Goal: Book appointment/travel/reservation

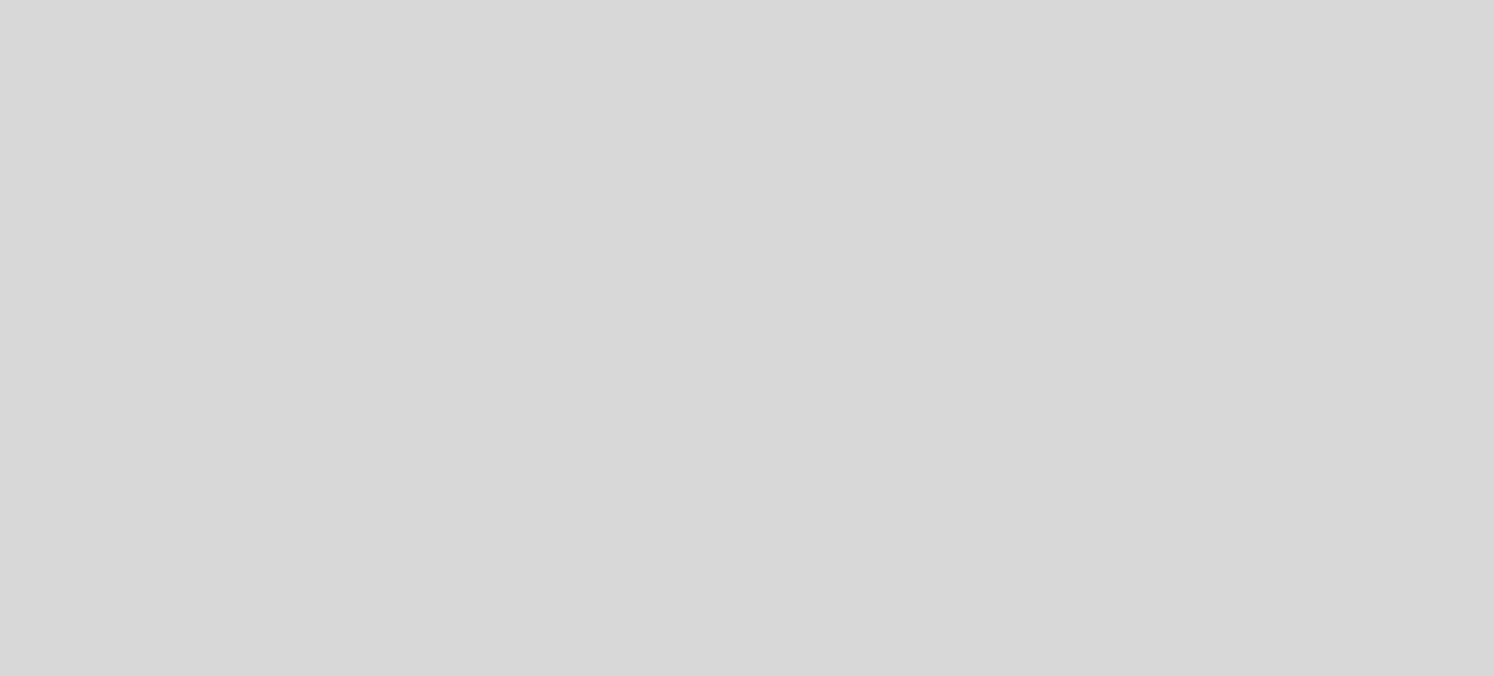
select select "es"
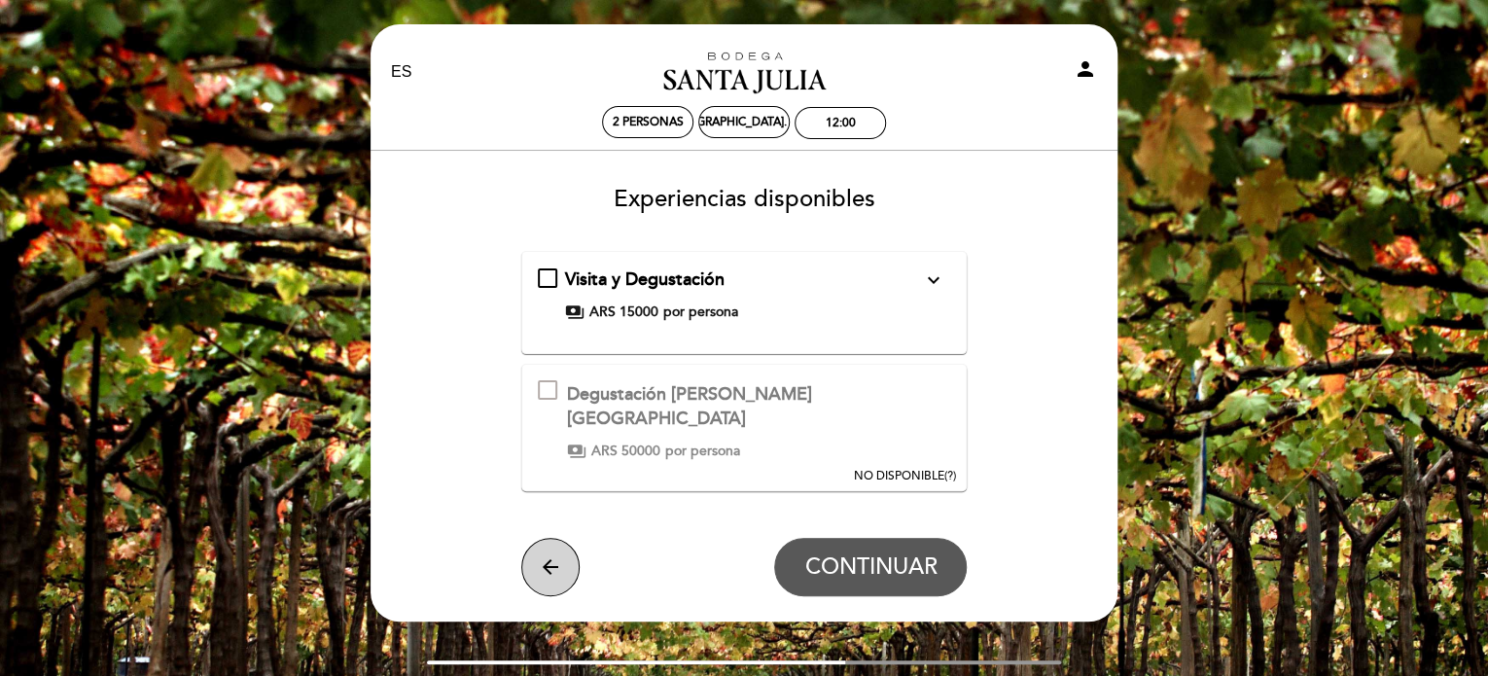
click at [554, 555] on icon "arrow_back" at bounding box center [550, 566] width 23 height 23
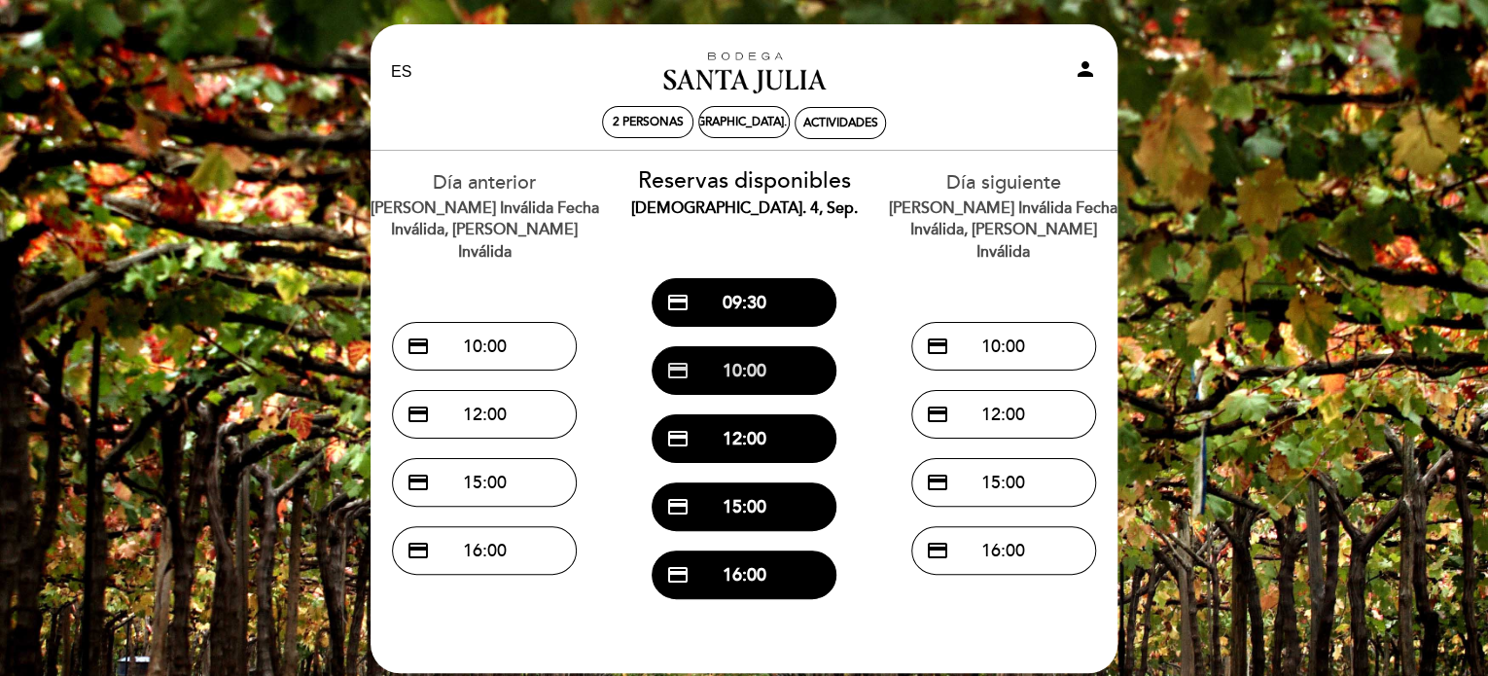
click at [731, 372] on button "credit_card 10:00" at bounding box center [744, 370] width 185 height 49
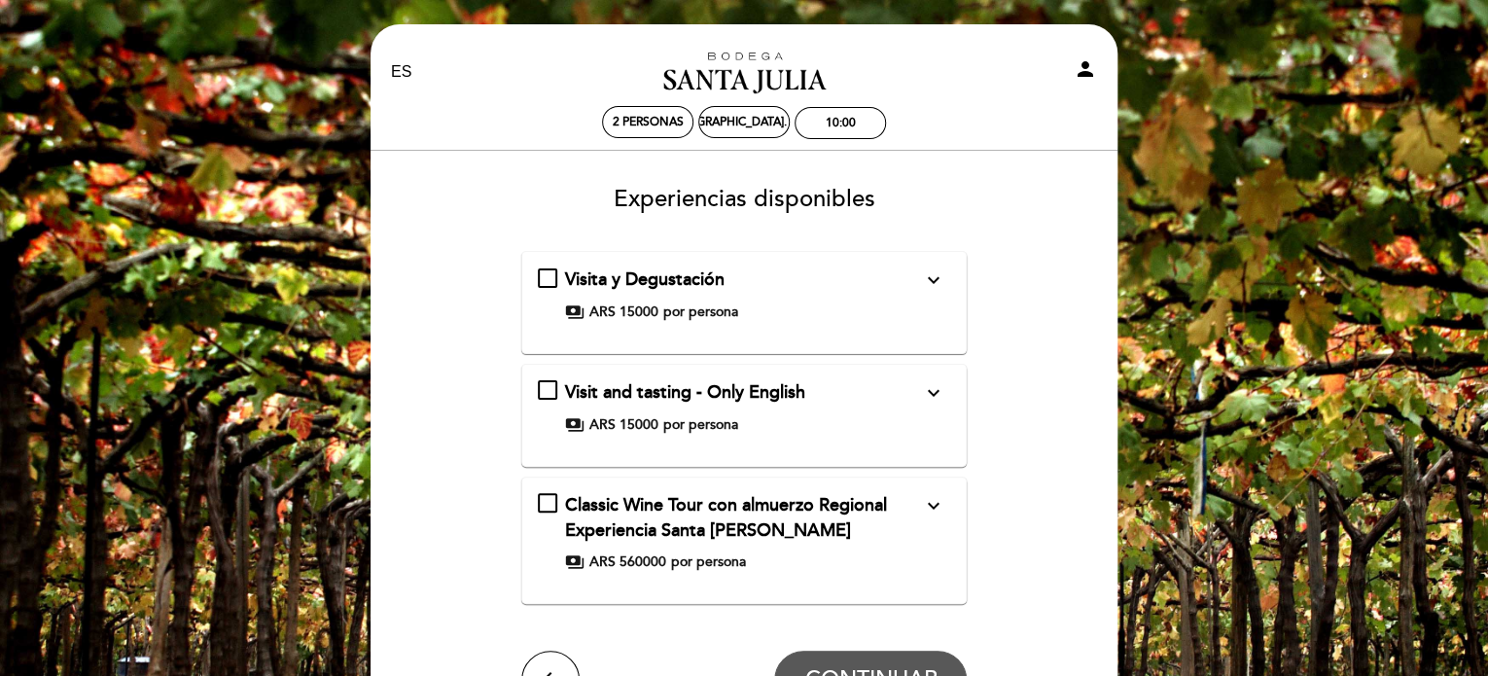
click at [545, 500] on div "Classic Wine Tour con almuerzo Regional Experiencia Santa Julia expand_more El …" at bounding box center [744, 532] width 413 height 79
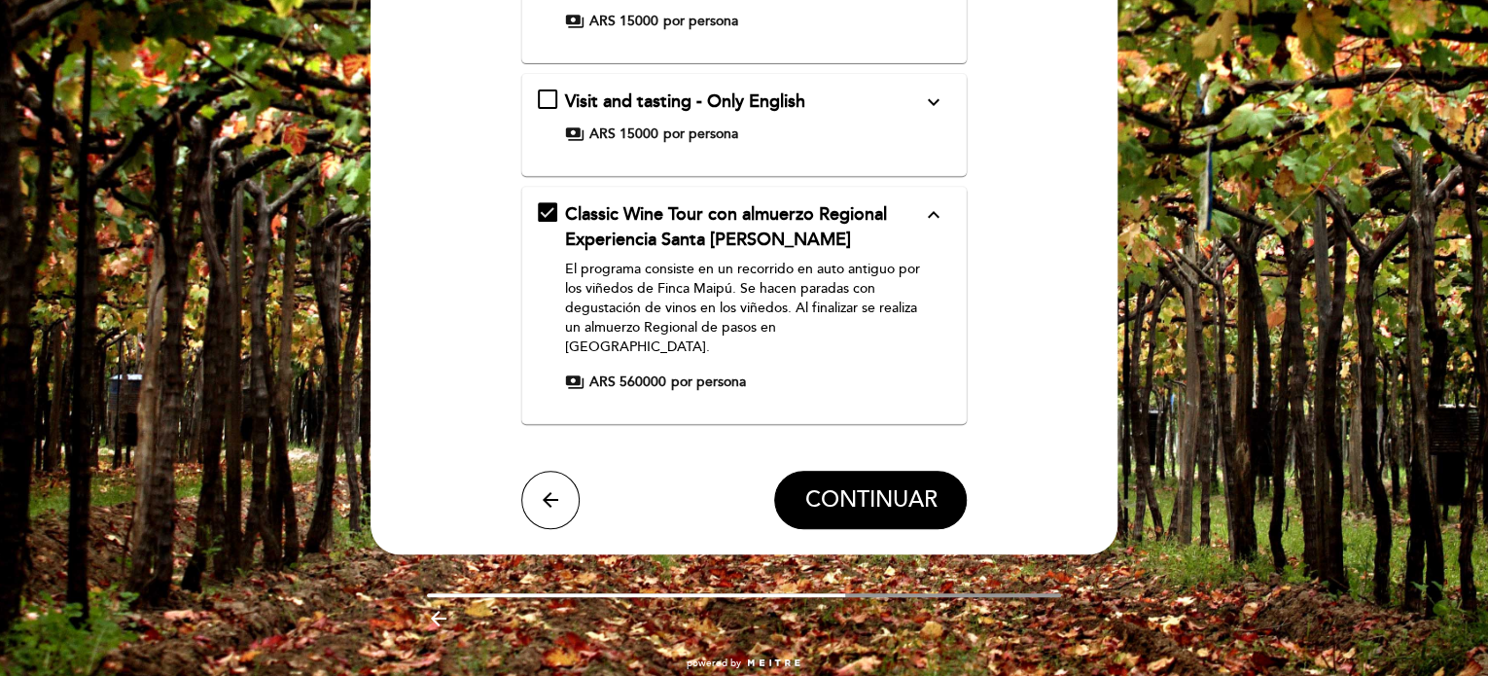
scroll to position [292, 0]
click at [869, 470] on button "CONTINUAR" at bounding box center [870, 499] width 193 height 58
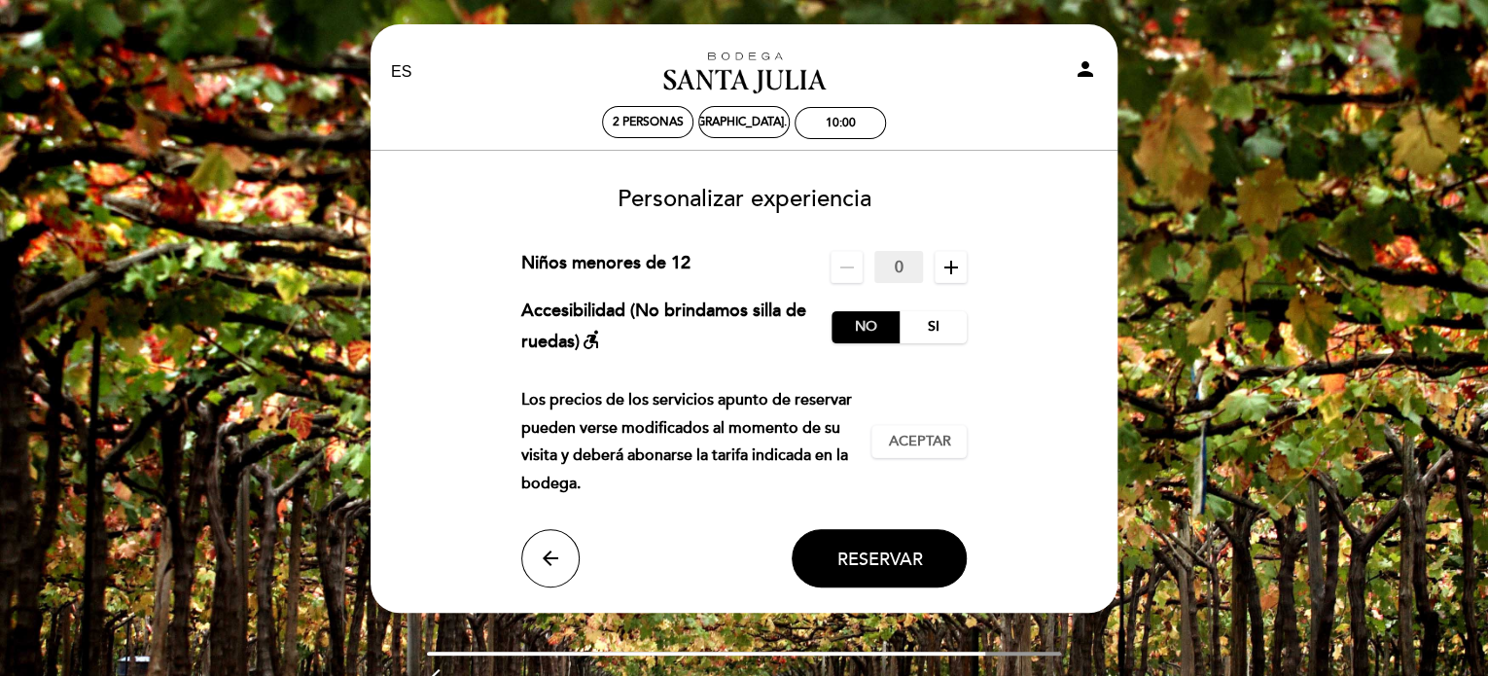
click at [864, 326] on label "No" at bounding box center [866, 327] width 68 height 32
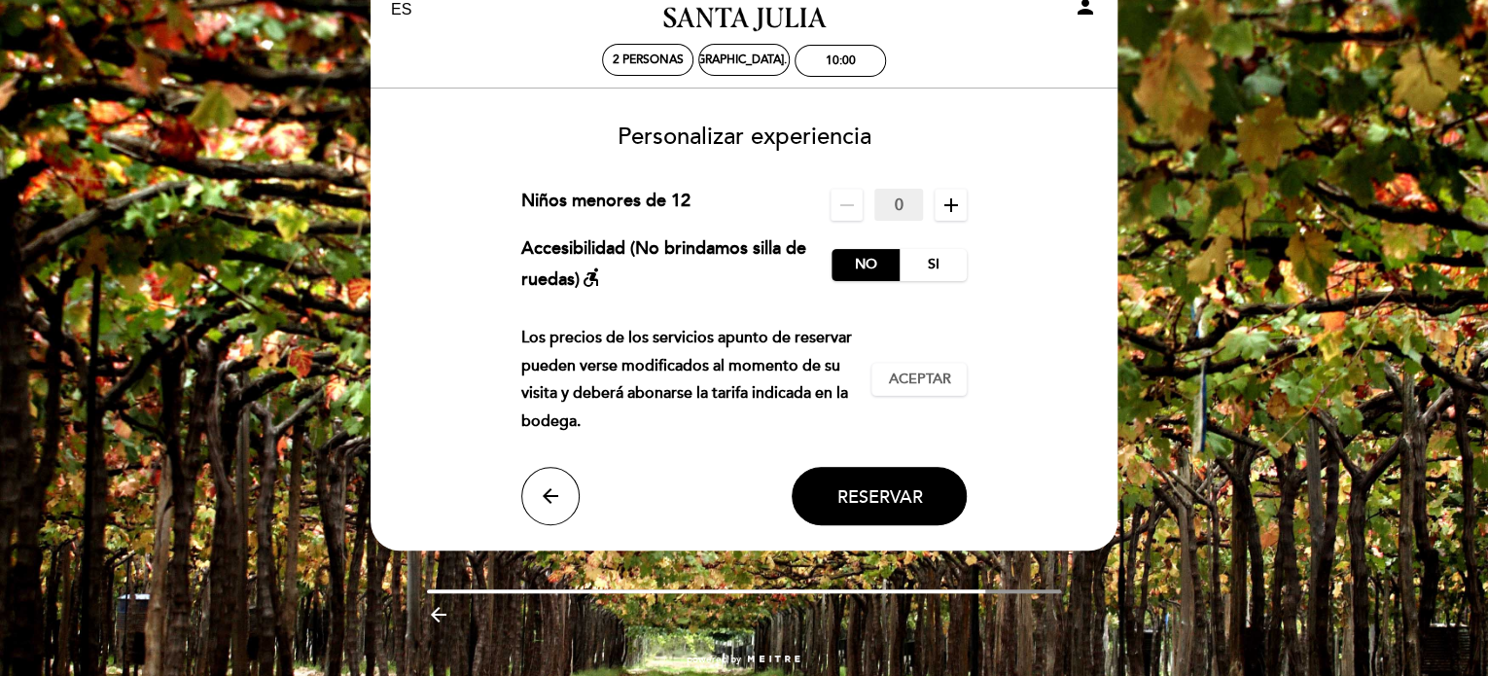
scroll to position [94, 0]
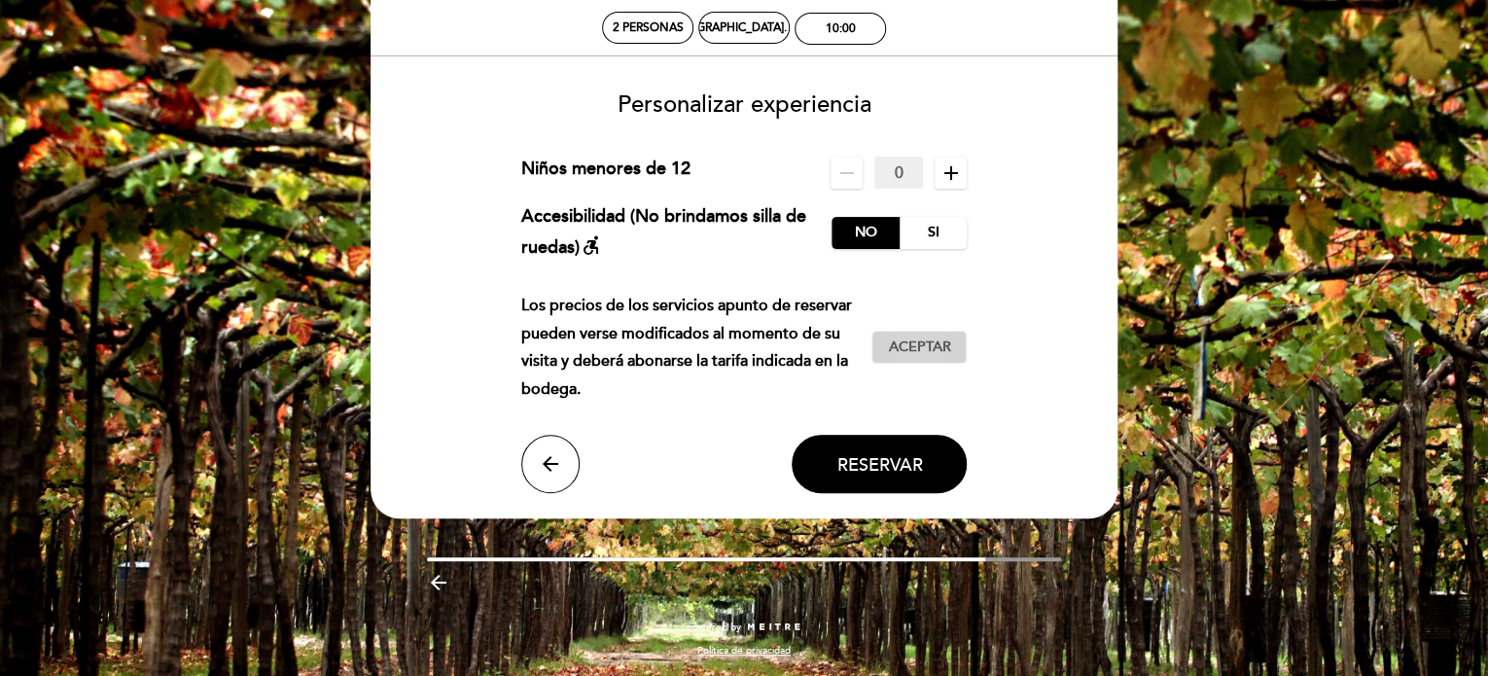
click at [924, 341] on span "Aceptar" at bounding box center [919, 347] width 62 height 20
click at [875, 460] on span "Reservar" at bounding box center [879, 463] width 86 height 21
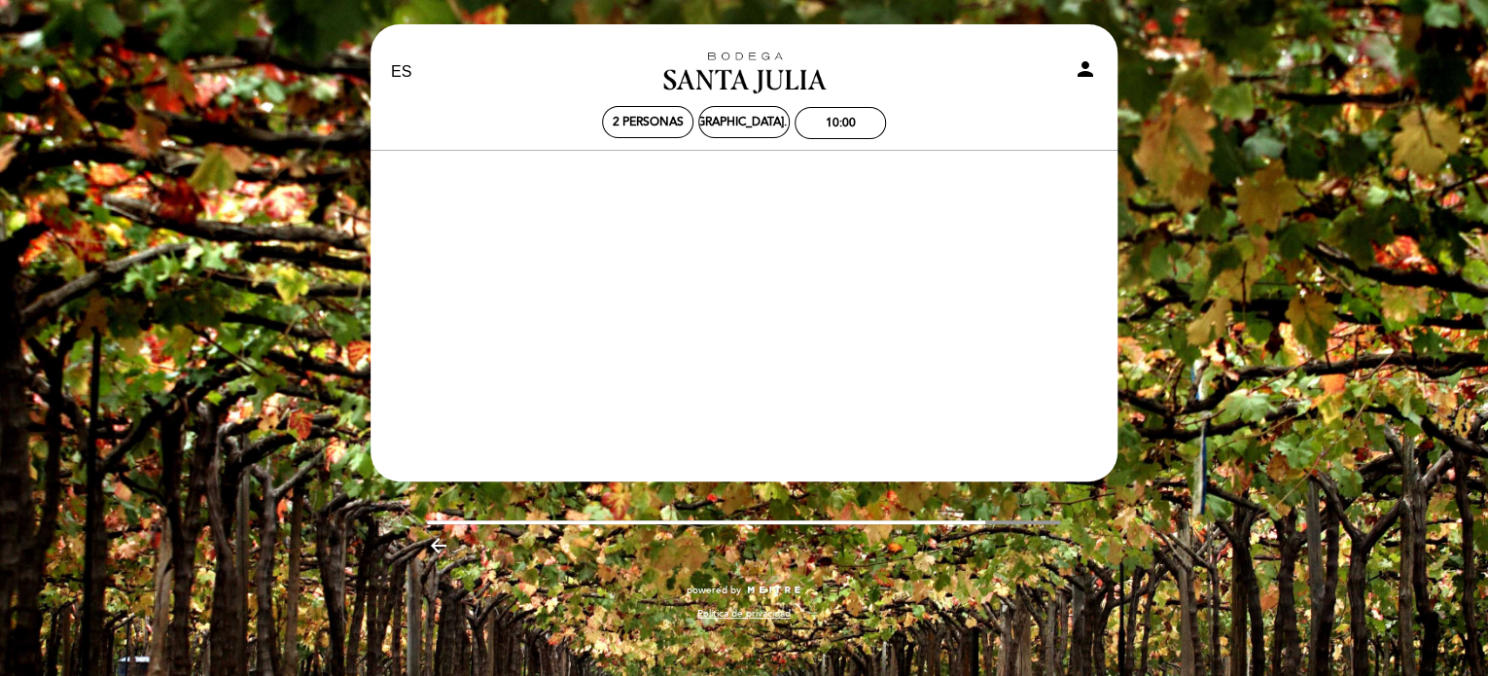
scroll to position [0, 0]
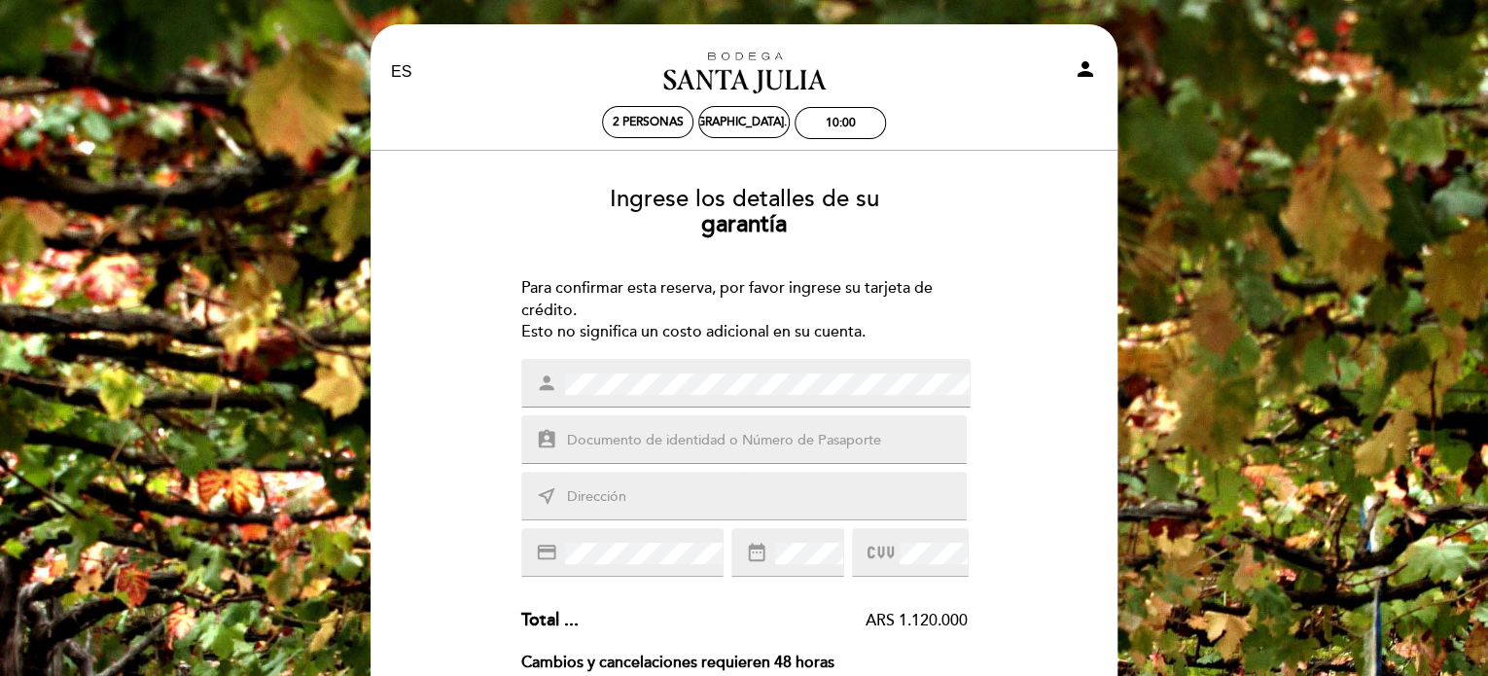
click at [652, 437] on input "text" at bounding box center [767, 441] width 405 height 22
type input "5523007"
click at [646, 496] on input "text" at bounding box center [767, 497] width 405 height 22
type input "Estados Unidos 1200"
click at [644, 539] on div "credit_card" at bounding box center [622, 552] width 202 height 49
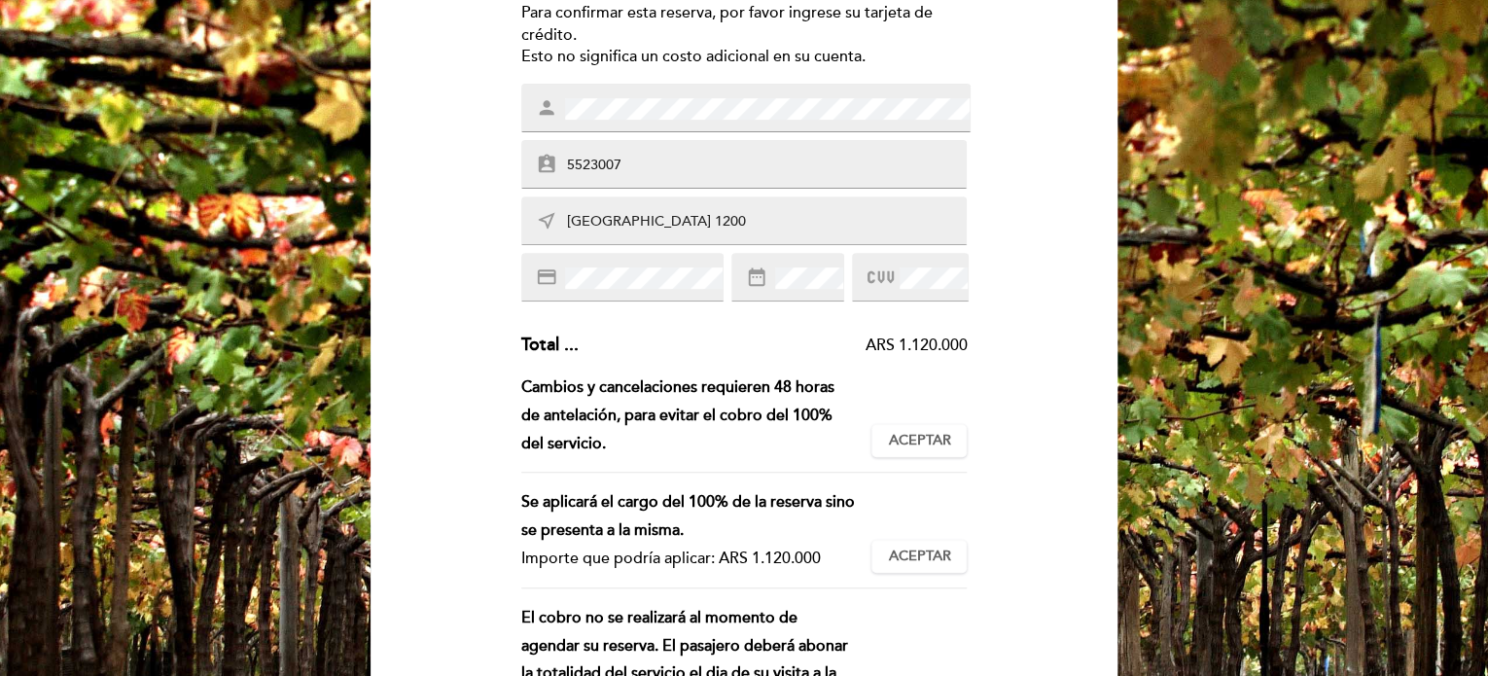
scroll to position [292, 0]
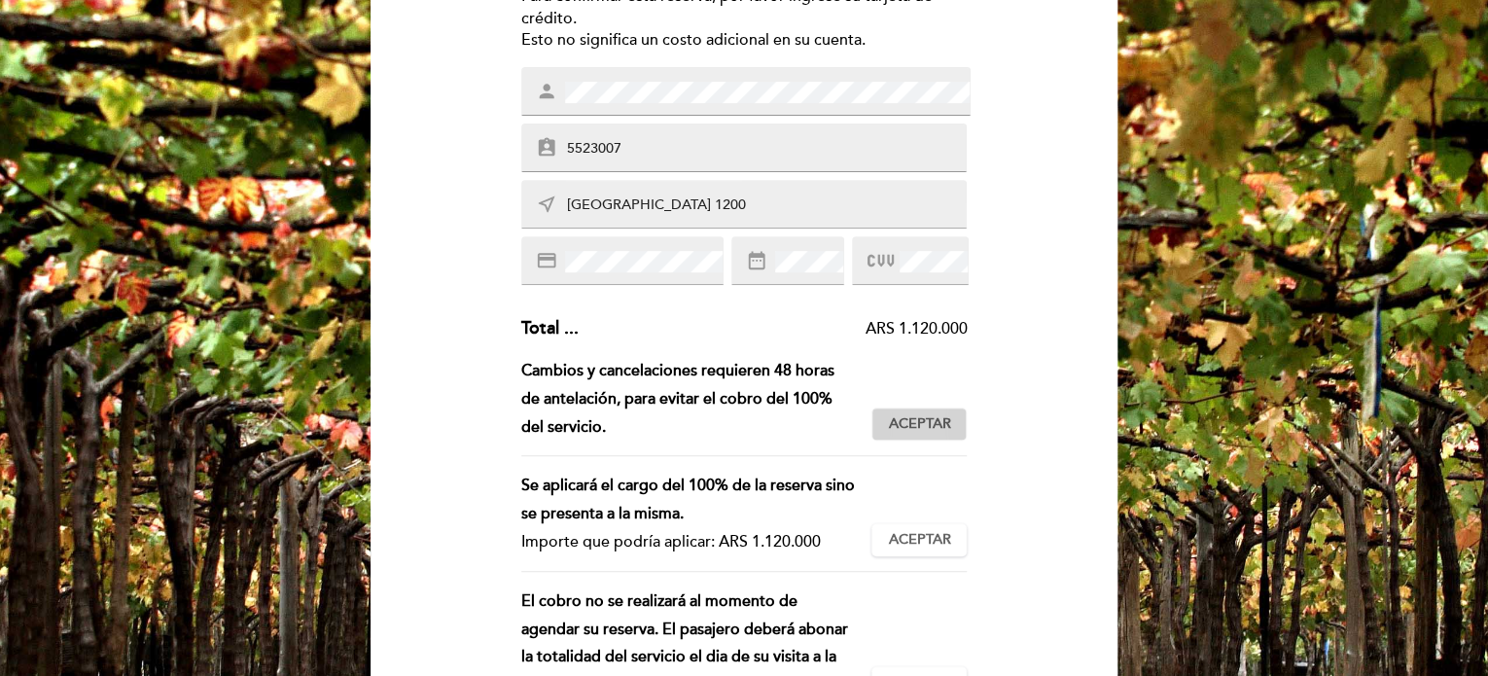
click at [905, 427] on span "Aceptar" at bounding box center [919, 424] width 62 height 20
click at [930, 525] on button "Aceptar Aceptado" at bounding box center [918, 539] width 95 height 33
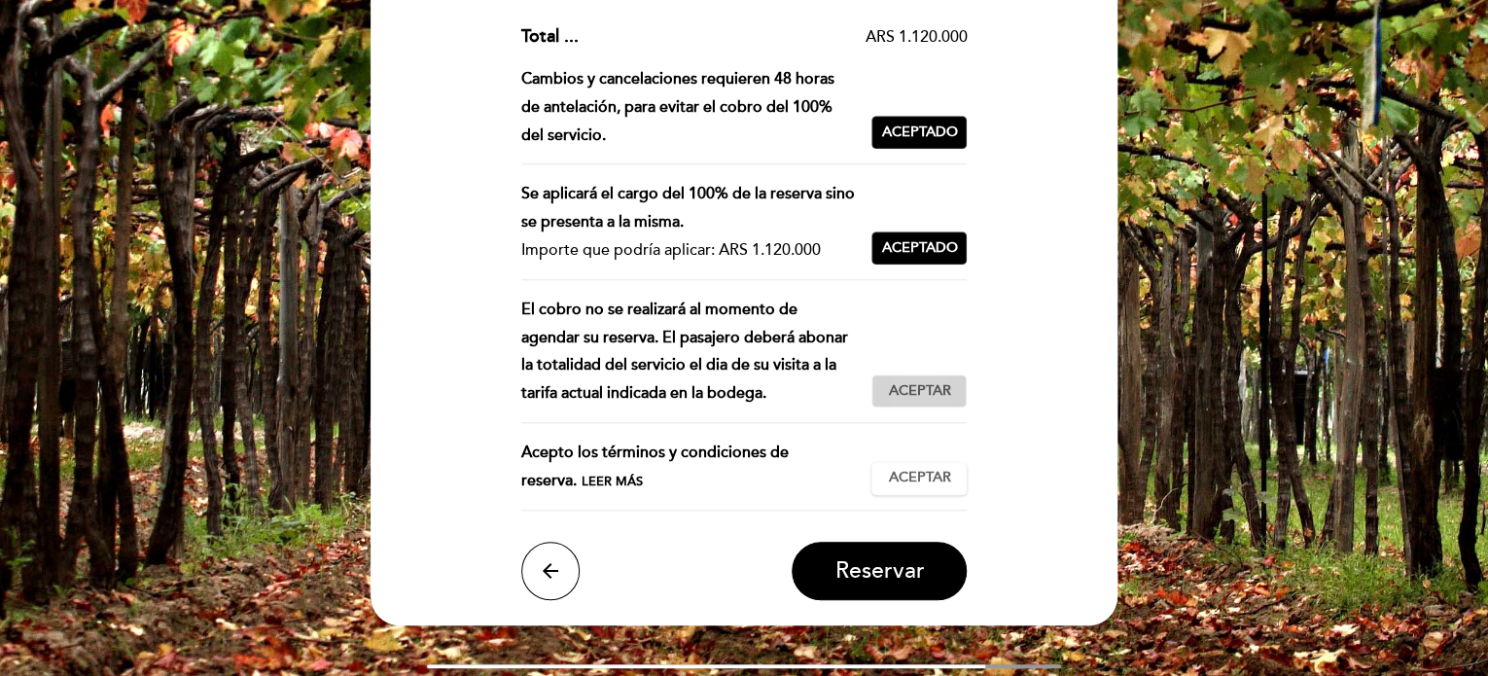
click at [927, 390] on span "Aceptar" at bounding box center [919, 391] width 62 height 20
click at [932, 462] on button "Aceptar Aceptado" at bounding box center [918, 478] width 95 height 33
click at [881, 564] on span "Reservar" at bounding box center [878, 570] width 89 height 27
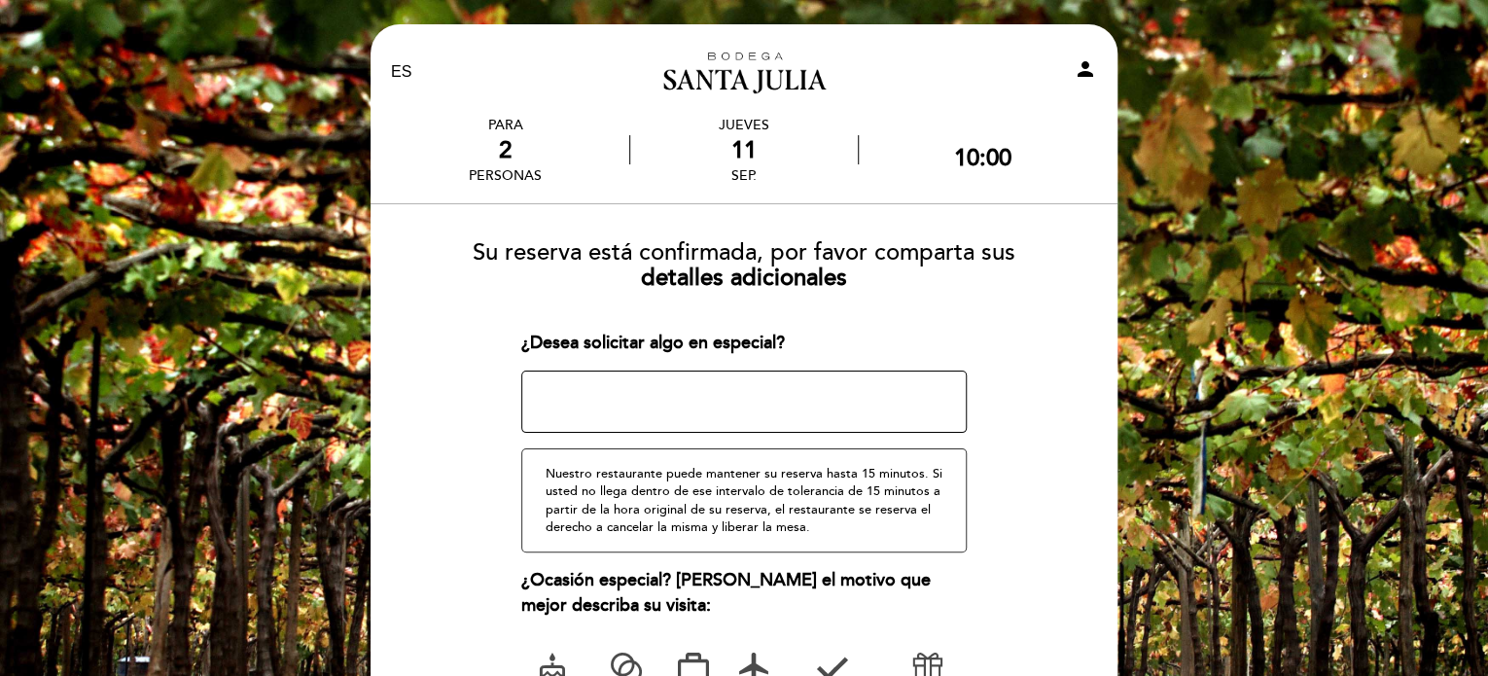
scroll to position [254, 0]
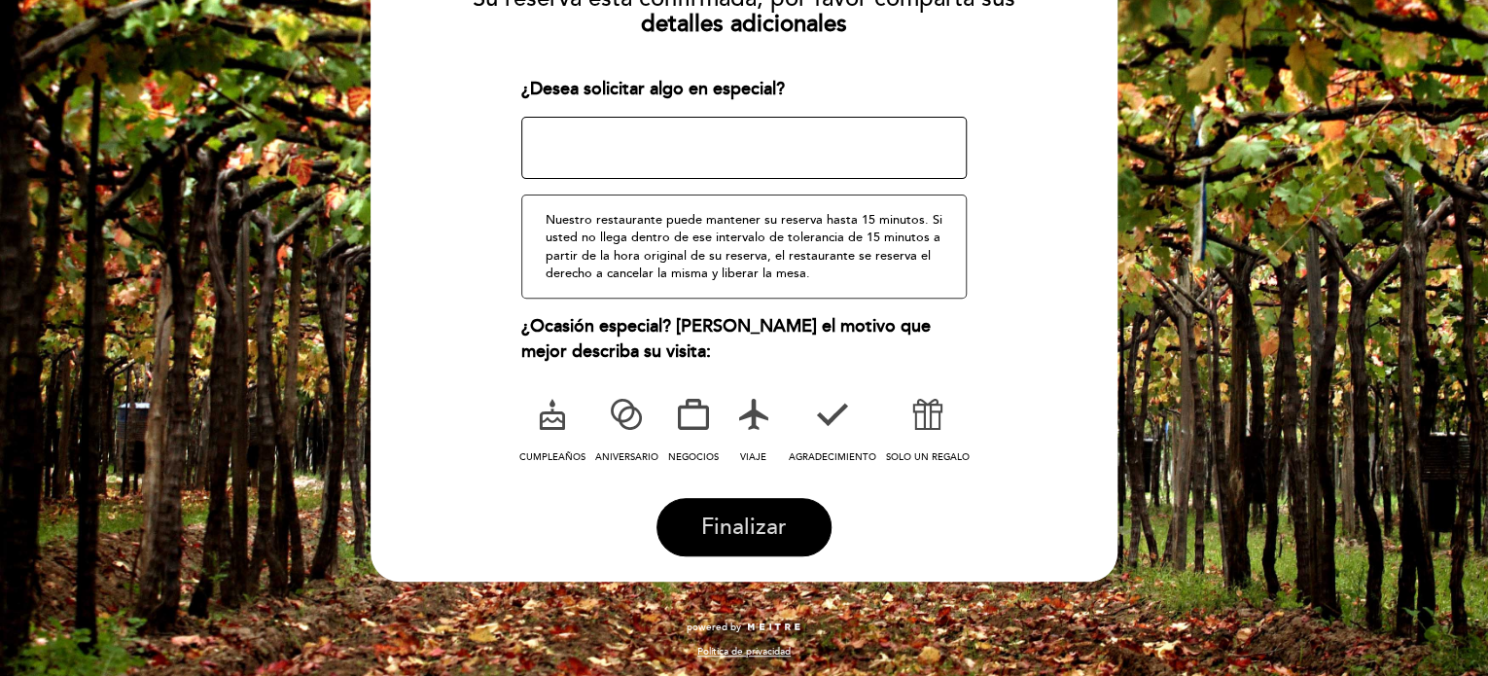
click at [751, 520] on span "Finalizar" at bounding box center [744, 527] width 86 height 27
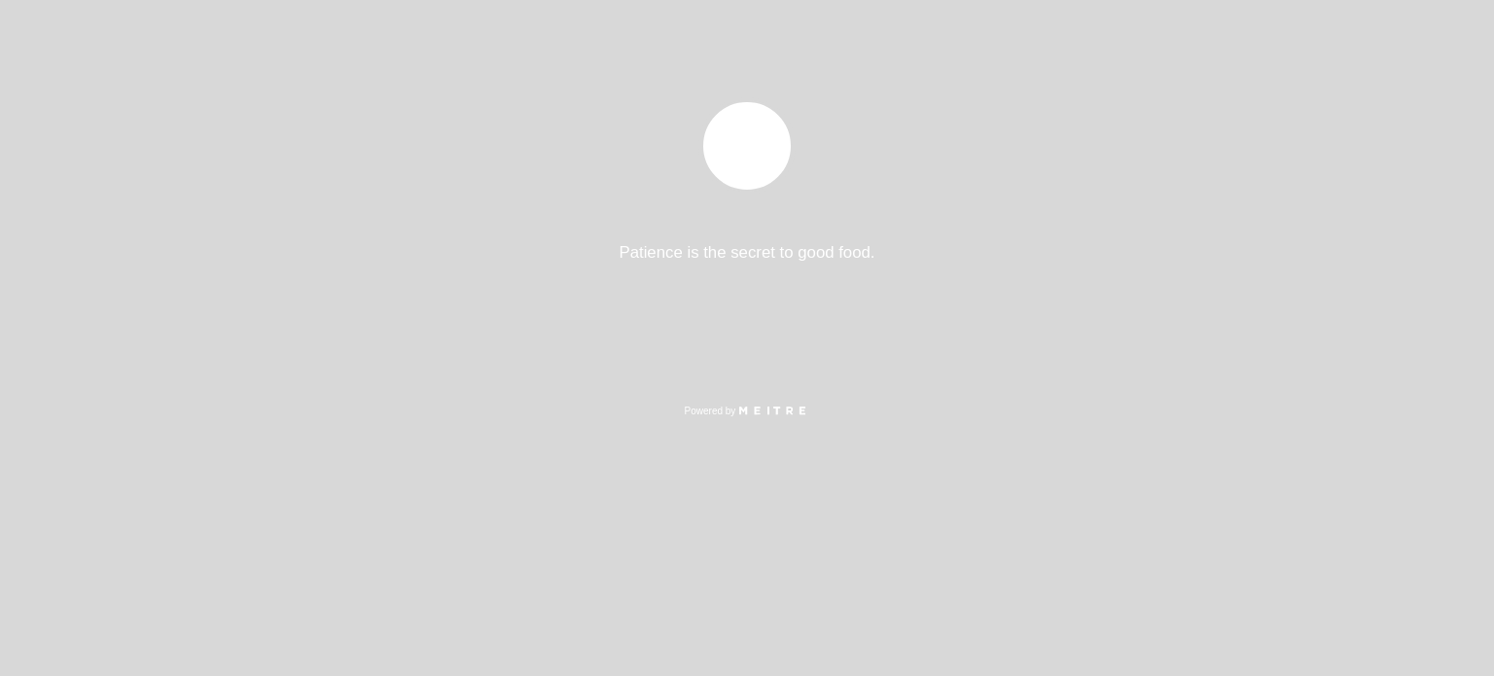
select select "es"
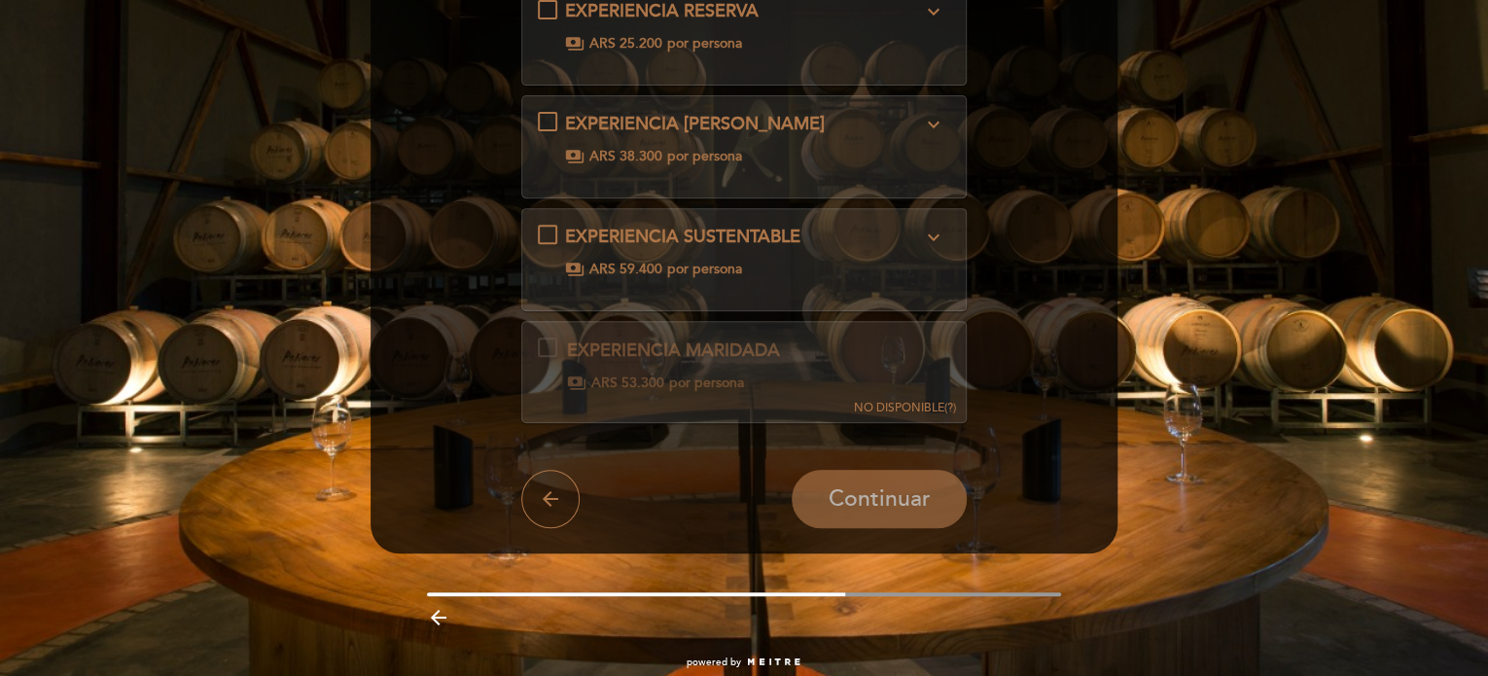
scroll to position [292, 0]
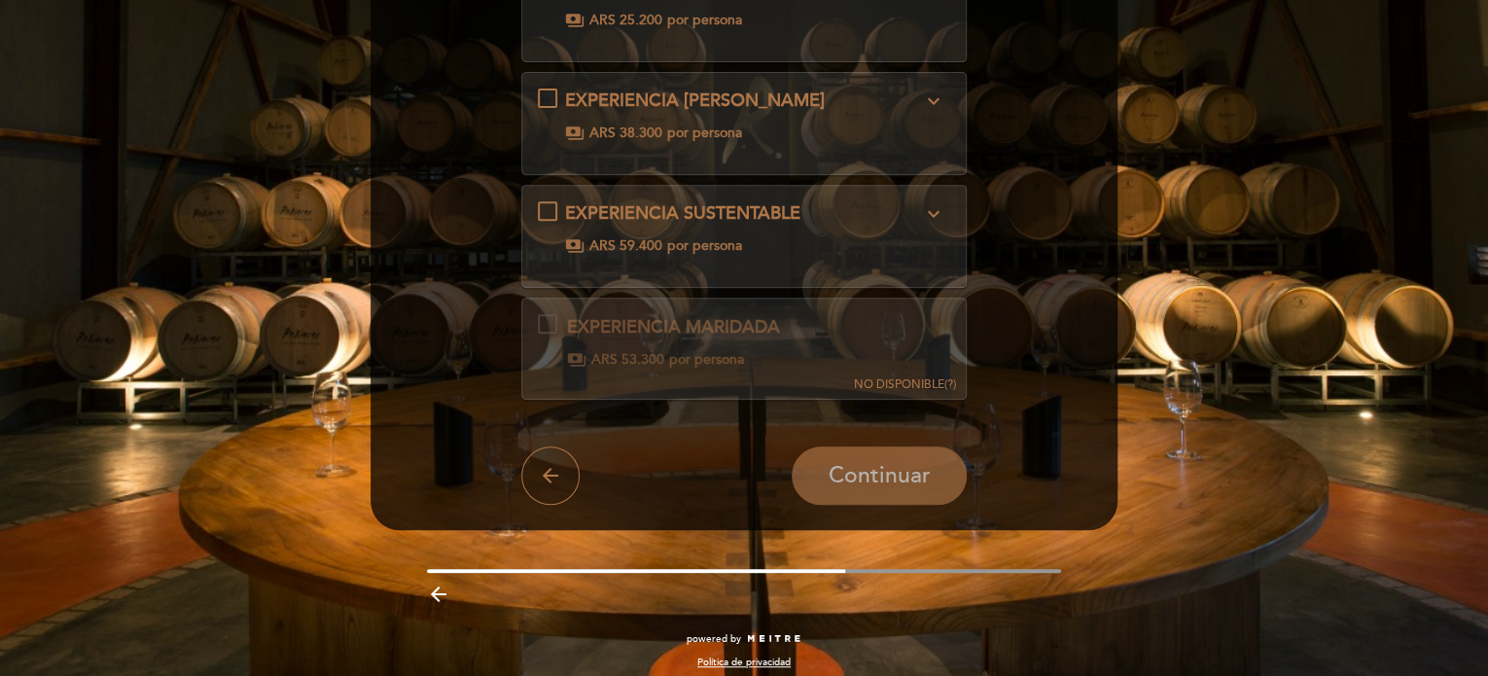
click at [553, 205] on div "EXPERIENCIA SUSTENTABLE expand_more Renacer tiene un compromiso a largo plazo c…" at bounding box center [744, 228] width 413 height 54
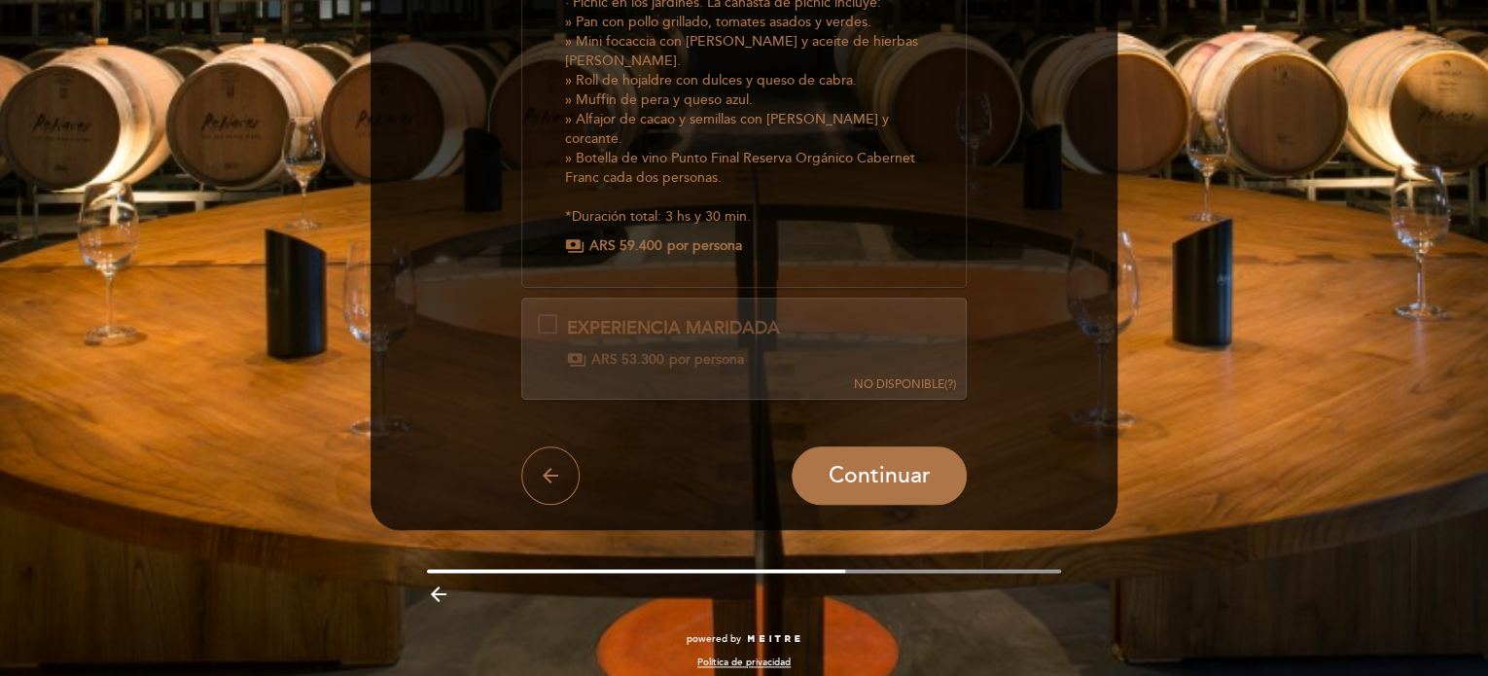
scroll to position [852, 0]
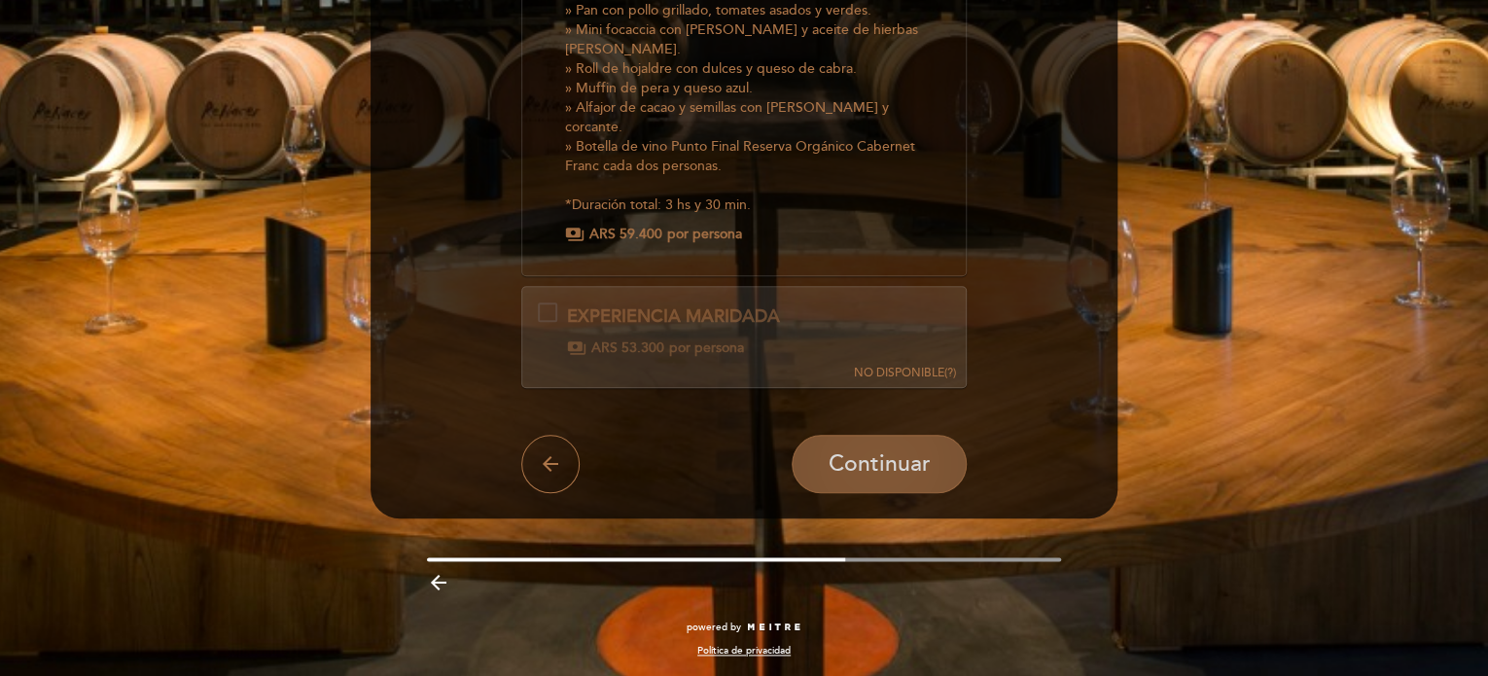
click at [878, 446] on button "Continuar" at bounding box center [879, 464] width 175 height 58
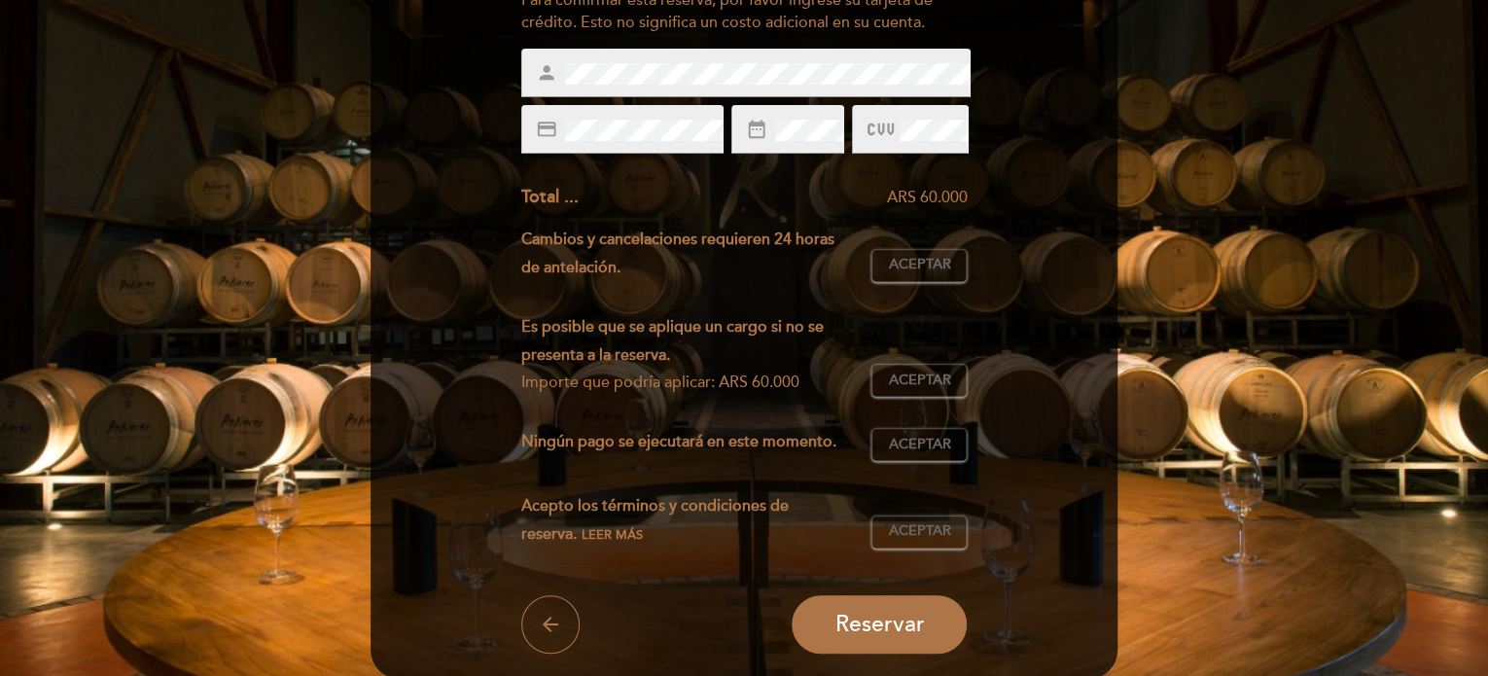
scroll to position [292, 0]
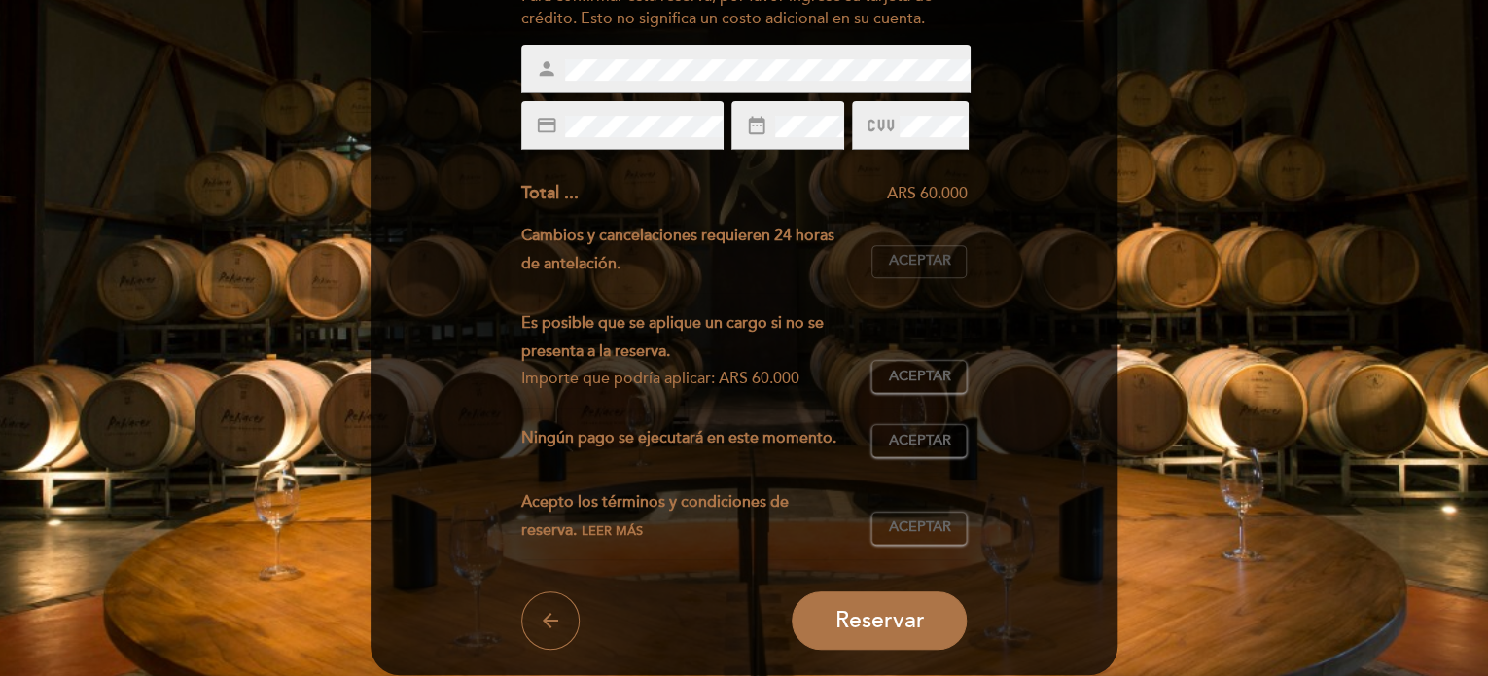
click at [906, 264] on span "Aceptar" at bounding box center [919, 261] width 62 height 20
click at [915, 383] on span "Aceptar" at bounding box center [919, 377] width 62 height 20
click at [930, 431] on span "Aceptar" at bounding box center [919, 441] width 62 height 20
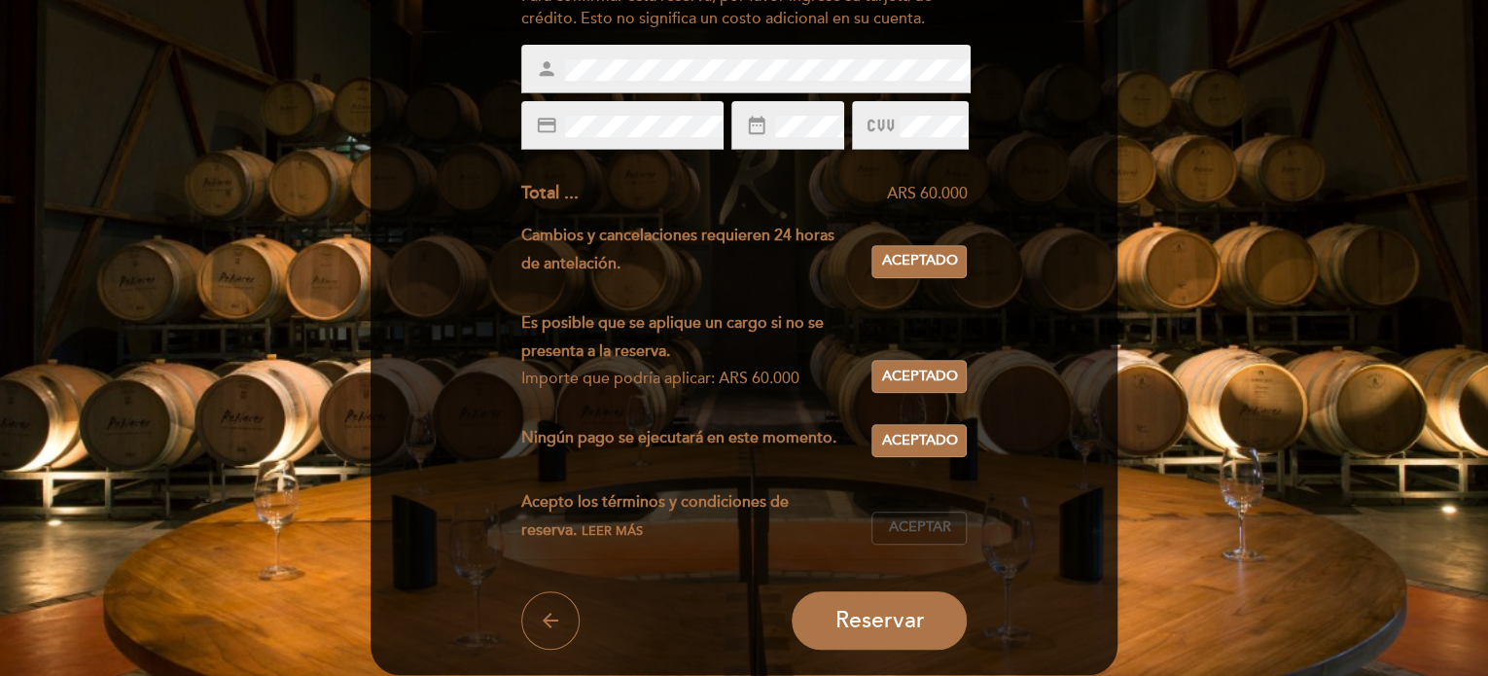
click at [942, 524] on span "Aceptar" at bounding box center [919, 527] width 62 height 20
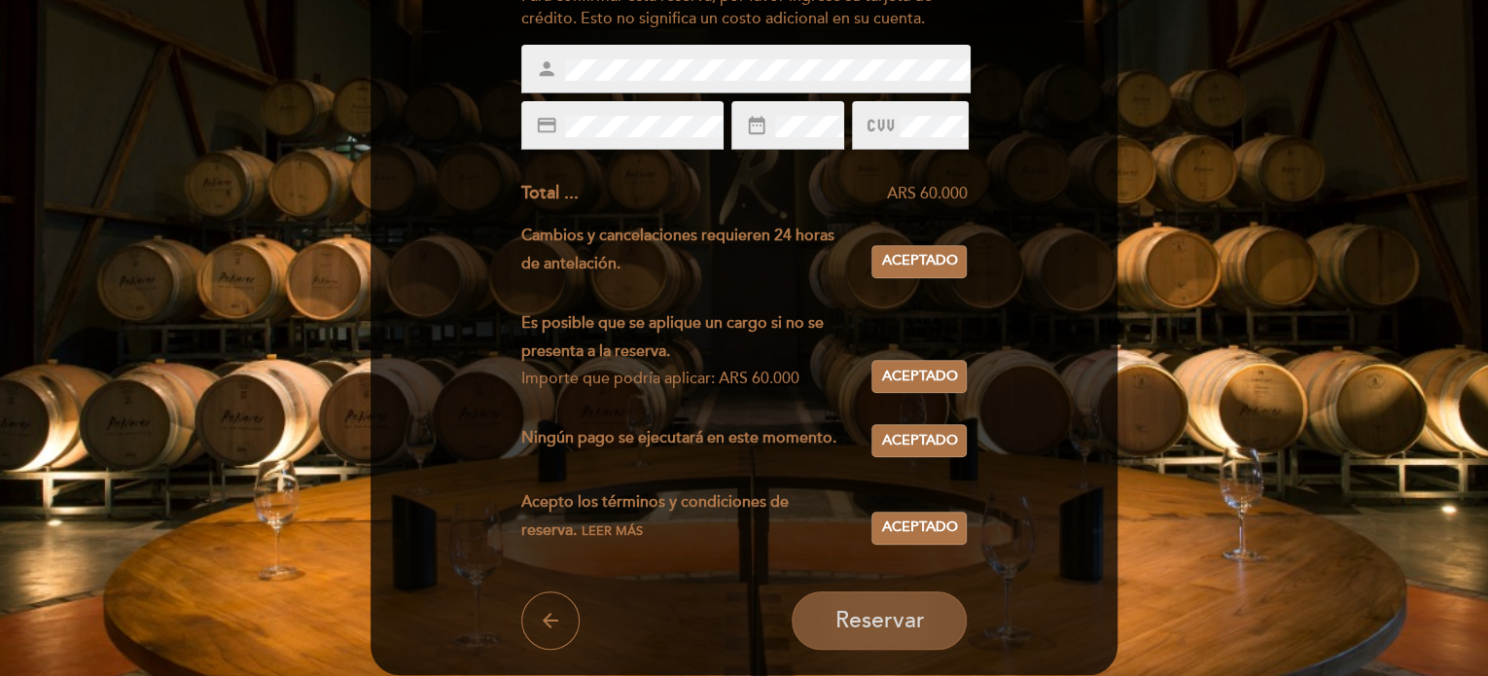
click at [886, 607] on span "Reservar" at bounding box center [878, 620] width 89 height 27
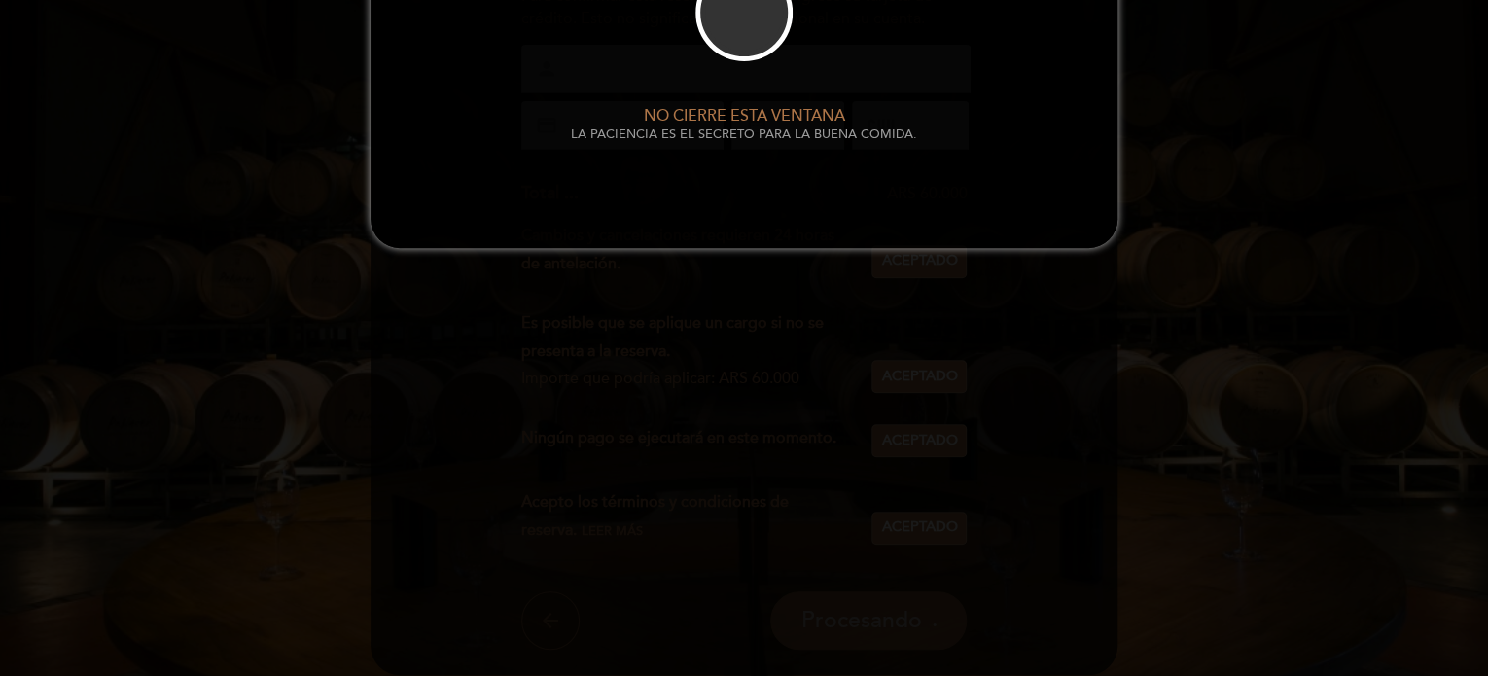
scroll to position [0, 0]
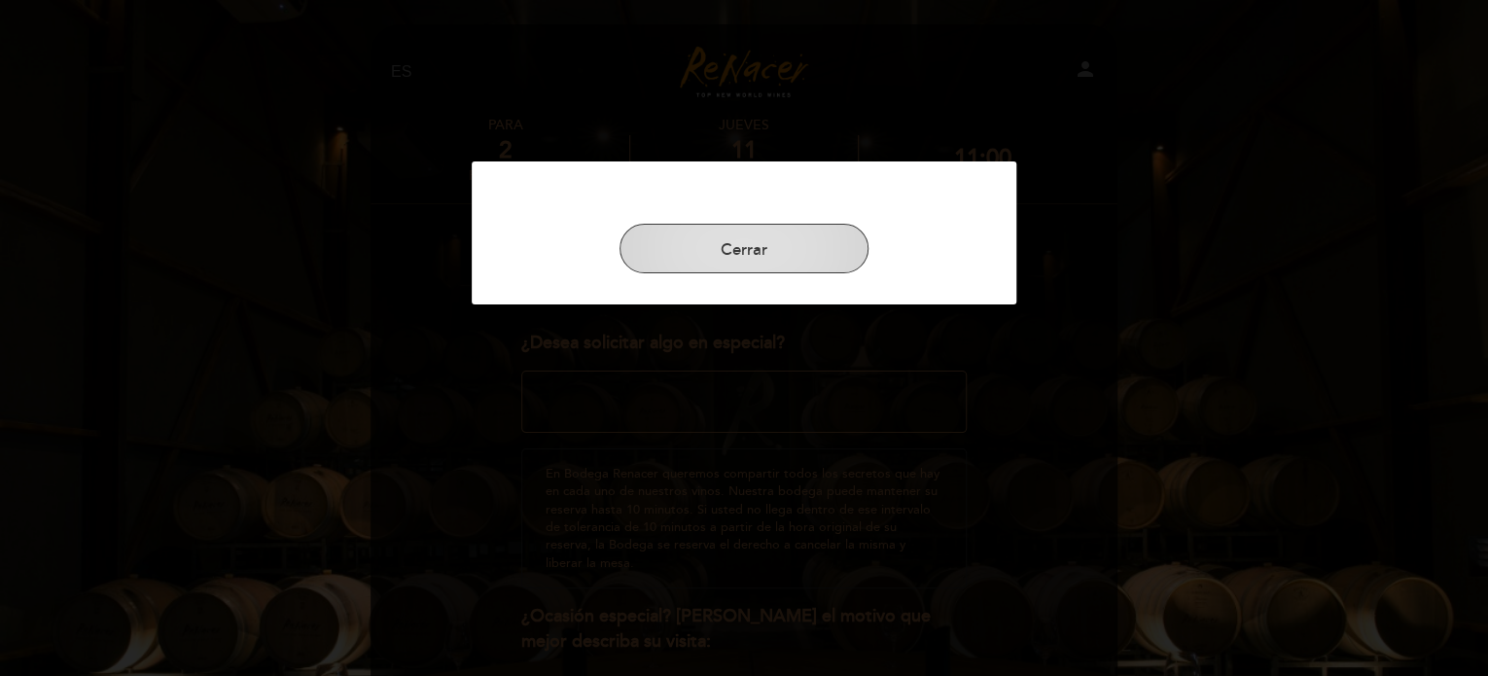
click at [757, 248] on button "Cerrar" at bounding box center [744, 249] width 249 height 51
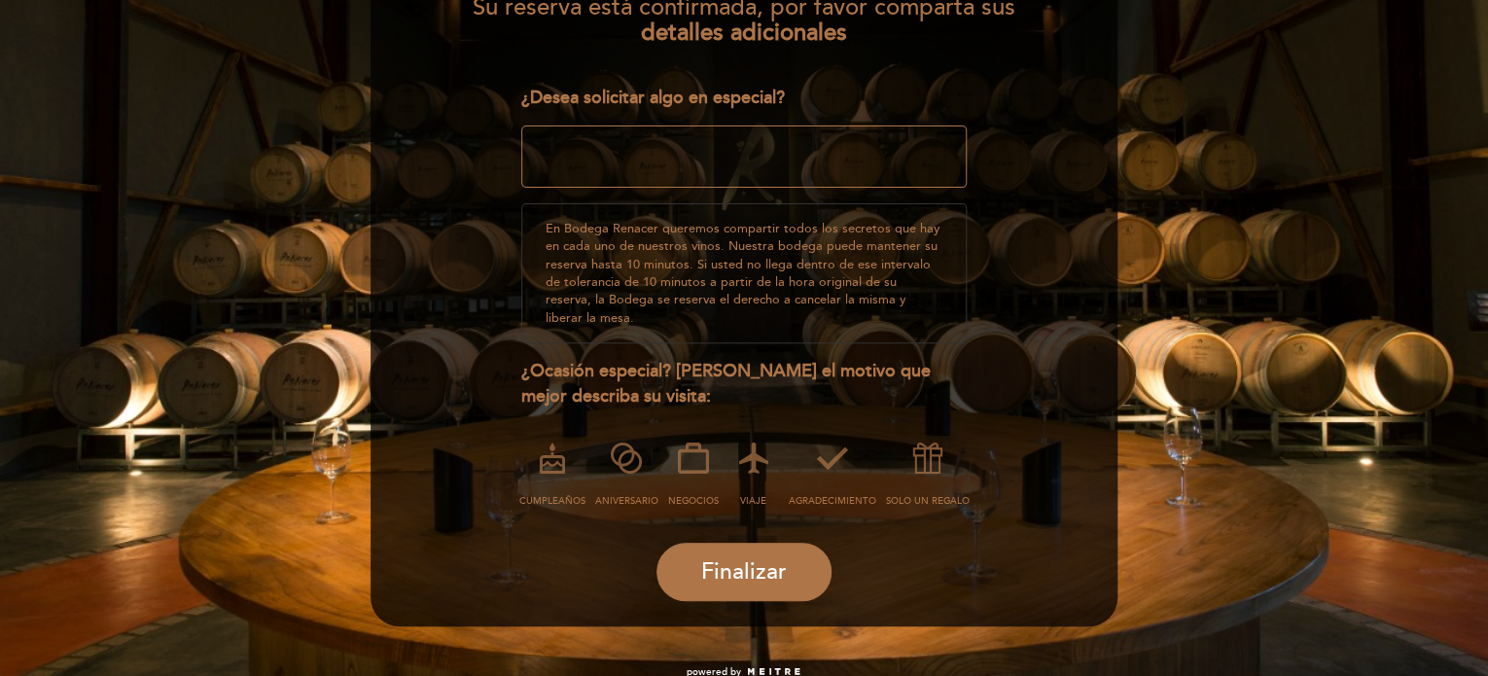
scroll to position [272, 0]
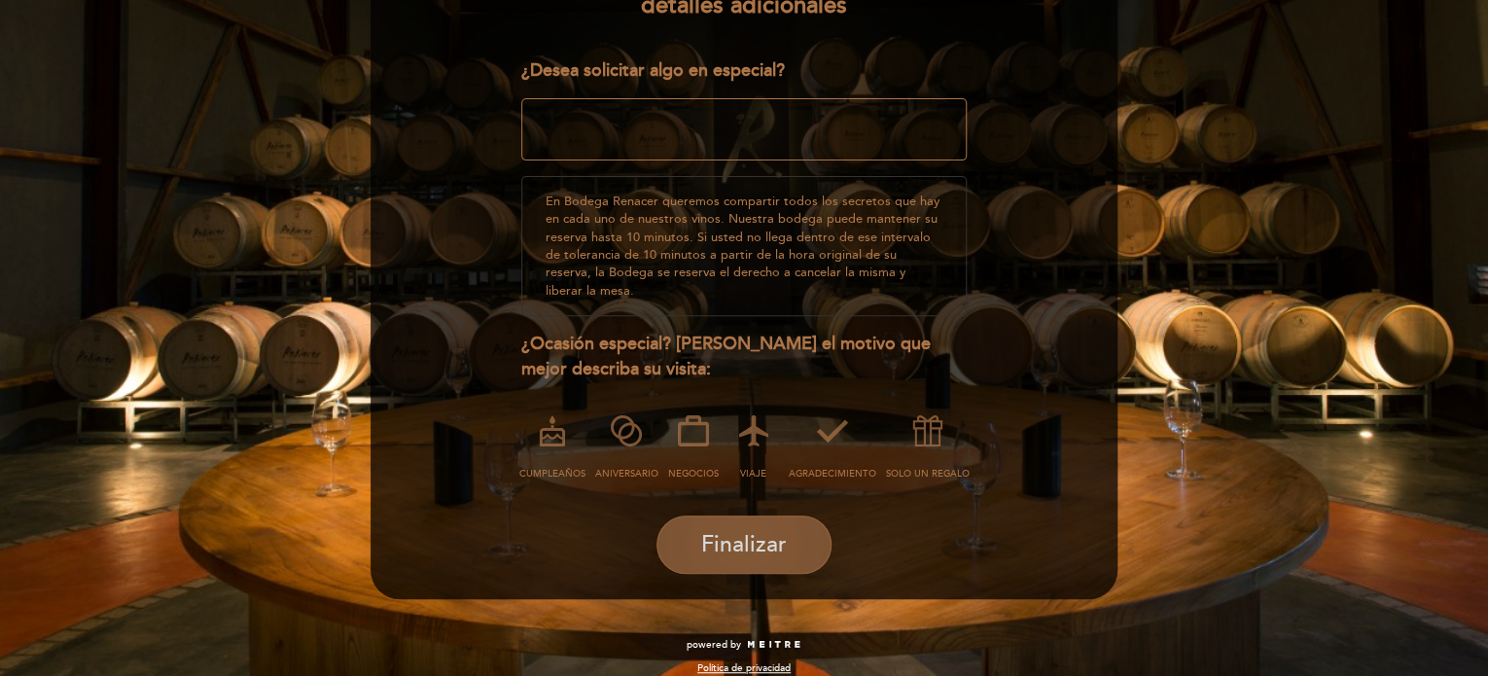
click at [763, 531] on span "Finalizar" at bounding box center [744, 544] width 86 height 27
